Goal: Task Accomplishment & Management: Use online tool/utility

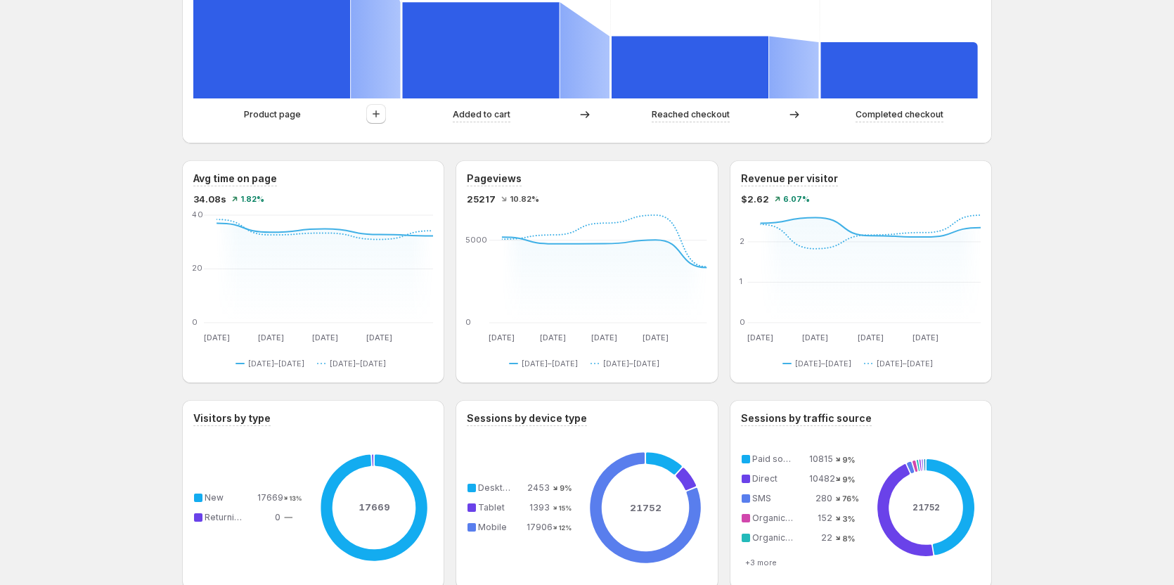
scroll to position [563, 0]
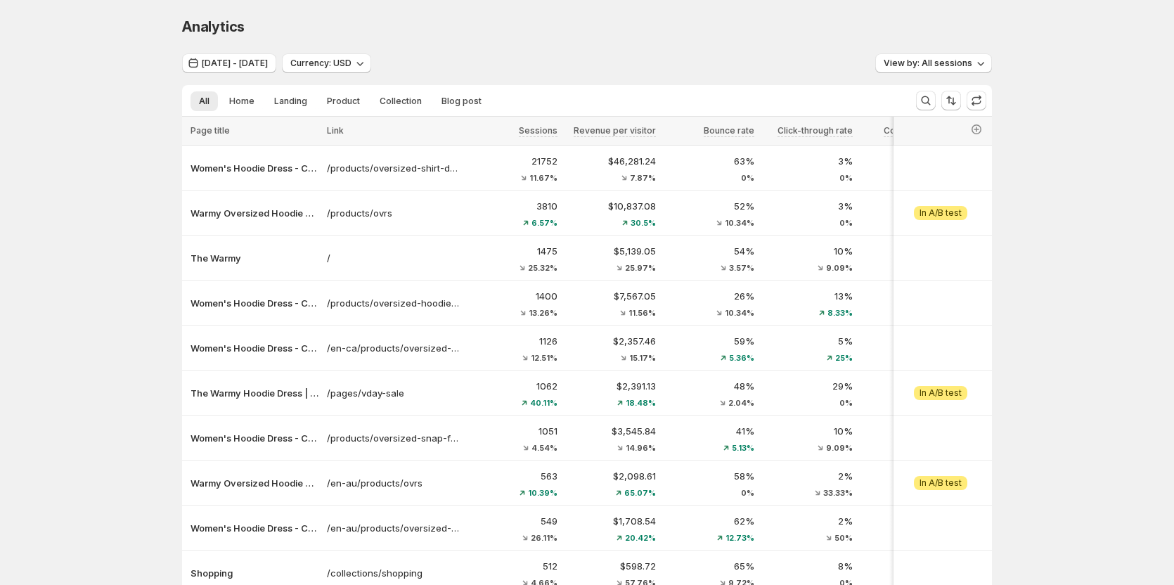
scroll to position [70, 0]
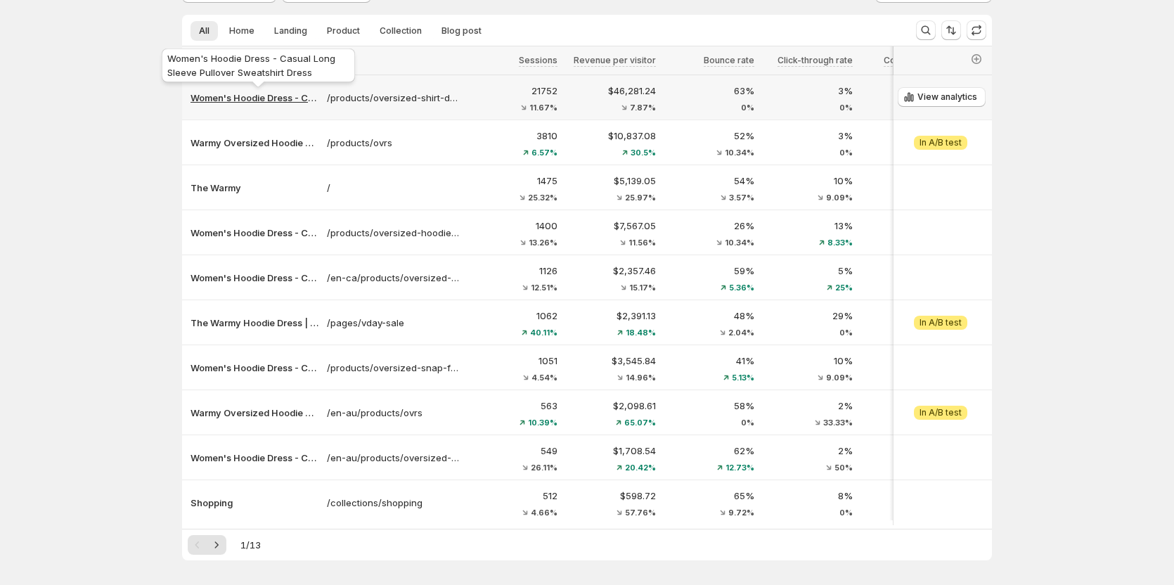
click at [226, 94] on p "Women's Hoodie Dress - Casual Long Sleeve Pullover Sweatshirt Dress" at bounding box center [255, 98] width 128 height 14
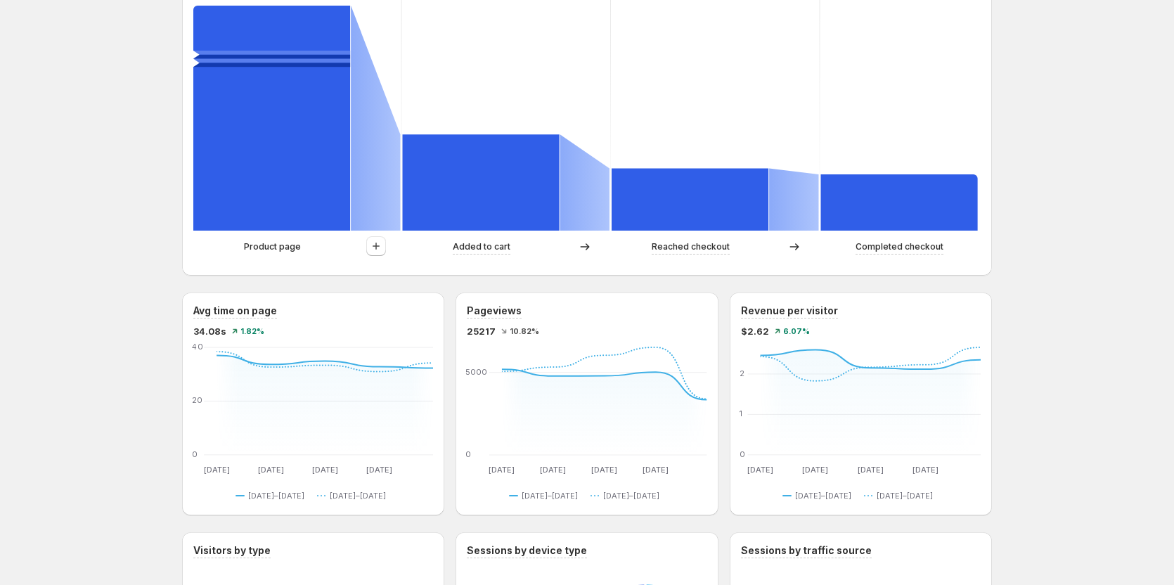
scroll to position [422, 0]
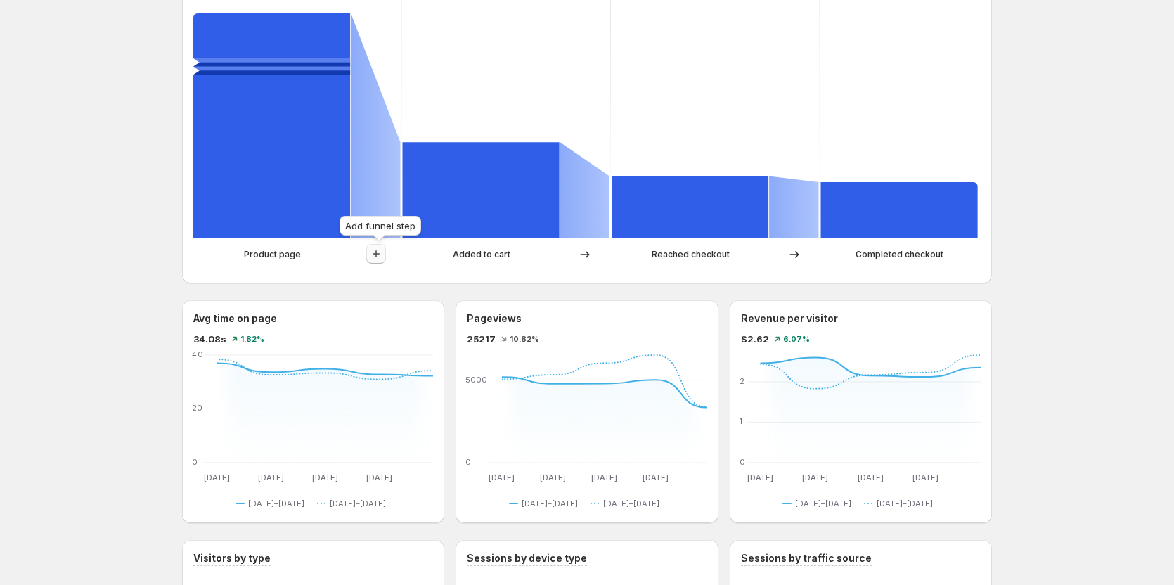
click at [381, 246] on button "button" at bounding box center [376, 254] width 20 height 20
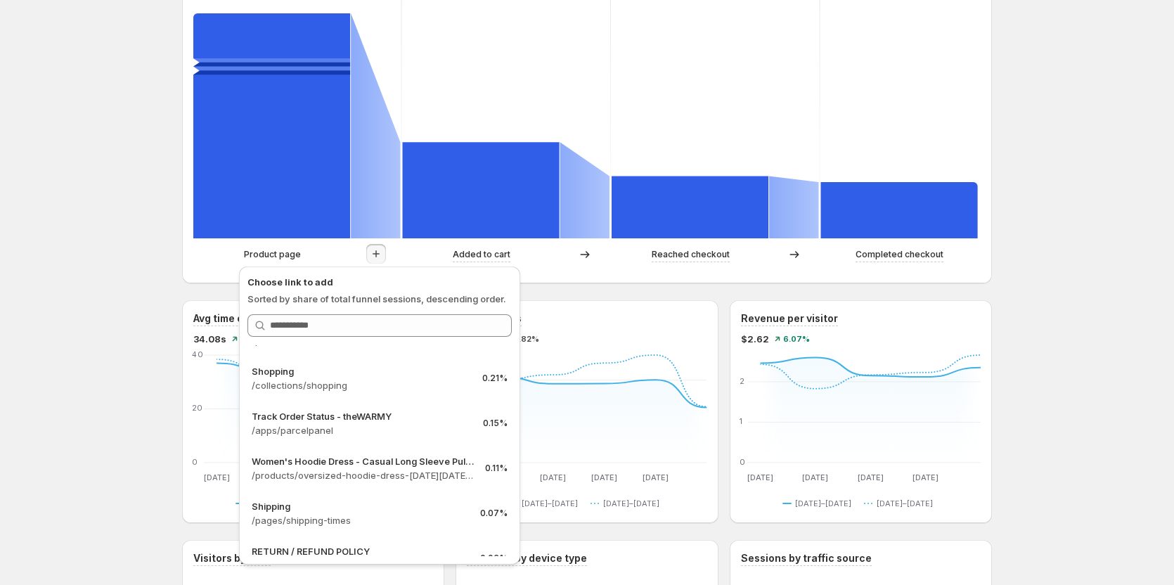
scroll to position [352, 0]
copy p "/apps/parcelpanel"
drag, startPoint x: 248, startPoint y: 423, endPoint x: 346, endPoint y: 436, distance: 98.6
click at [346, 436] on div "Track Order Status - theWARMY /apps/parcelpanel 0.15%" at bounding box center [380, 421] width 264 height 45
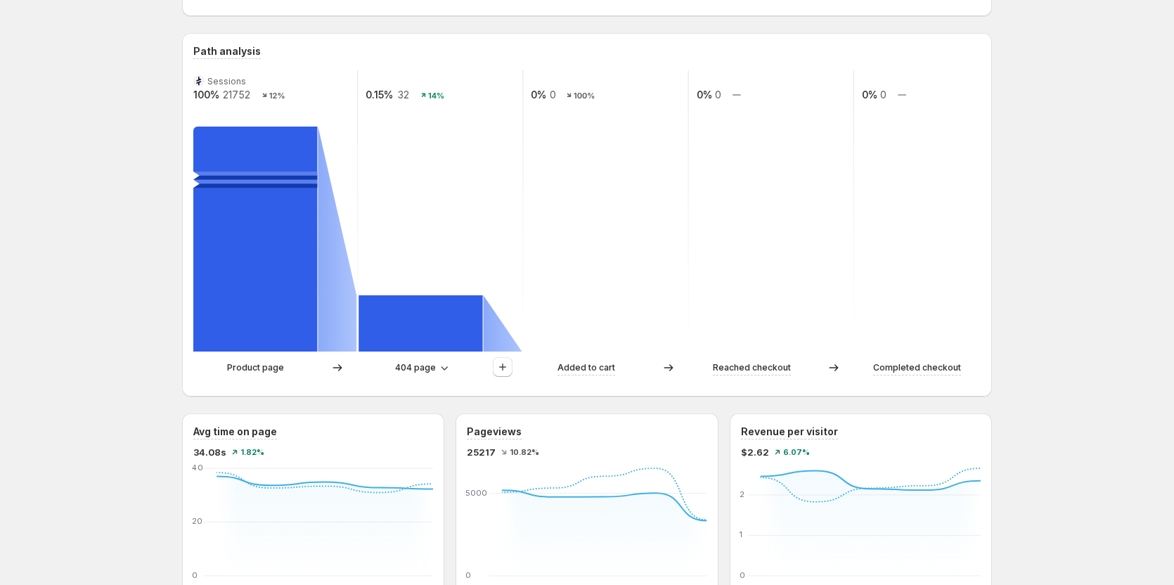
scroll to position [281, 0]
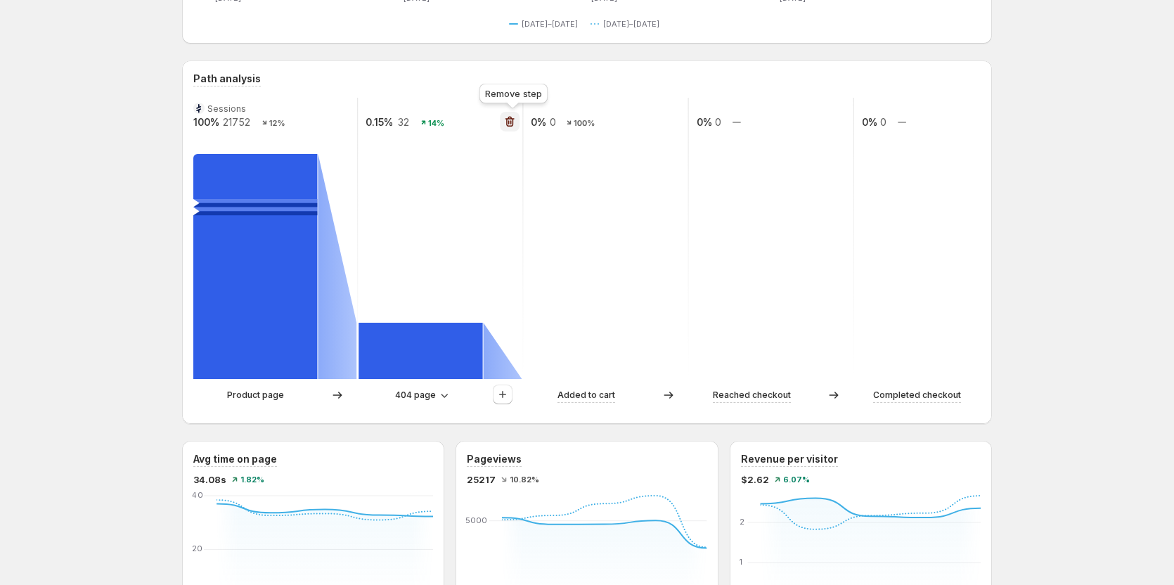
click at [508, 121] on icon "button" at bounding box center [510, 122] width 14 height 14
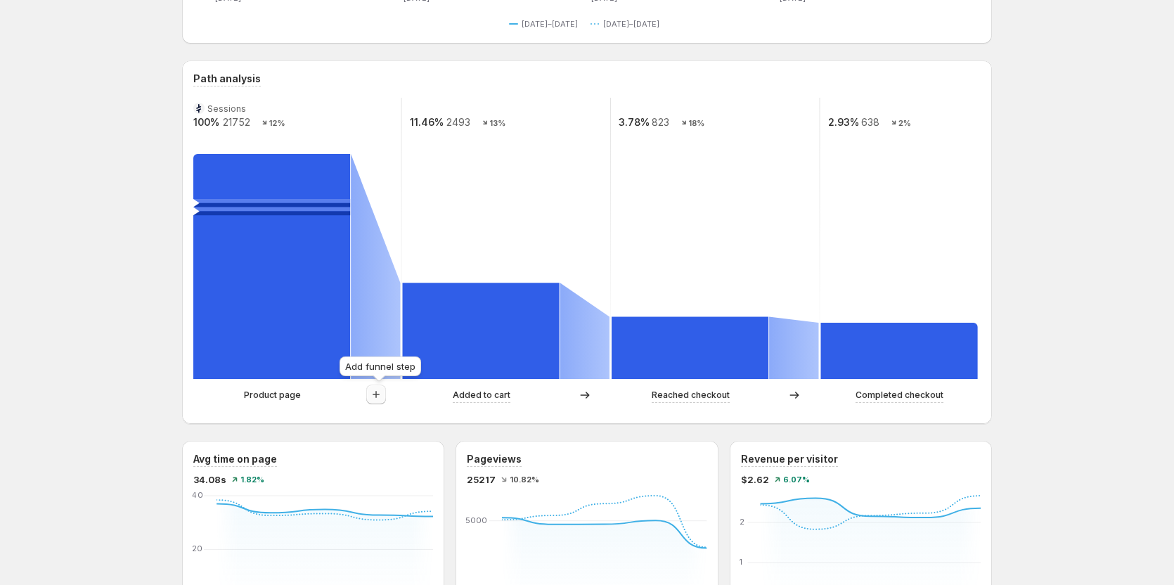
click at [386, 400] on button "button" at bounding box center [376, 395] width 20 height 20
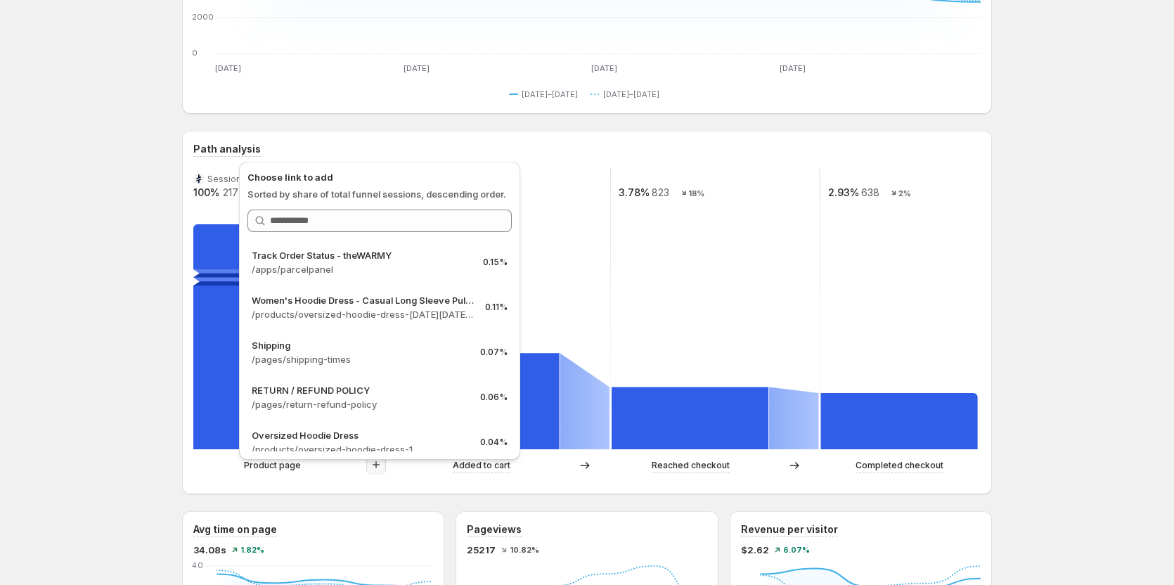
scroll to position [422, 0]
